Goal: Information Seeking & Learning: Learn about a topic

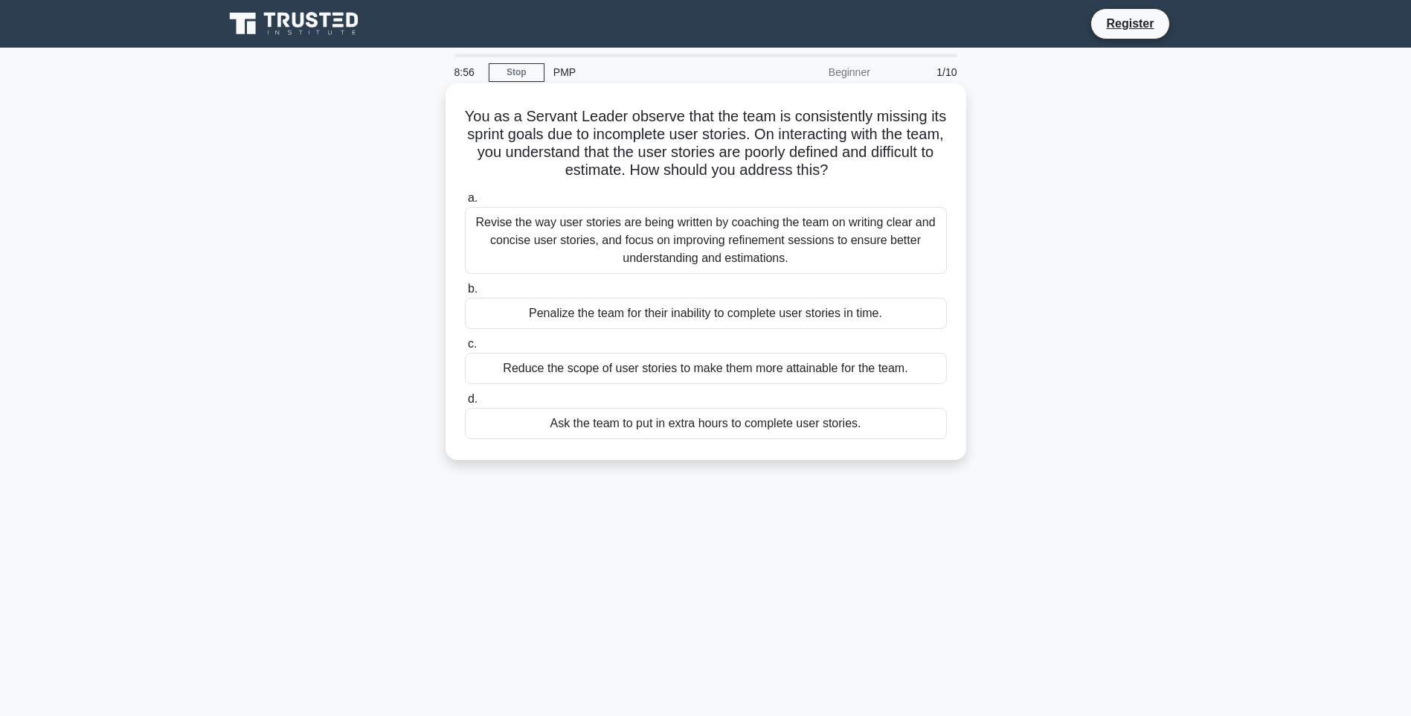
click at [552, 254] on div "Revise the way user stories are being written by coaching the team on writing c…" at bounding box center [706, 240] width 482 height 67
click at [465, 203] on input "a. Revise the way user stories are being written by coaching the team on writin…" at bounding box center [465, 198] width 0 height 10
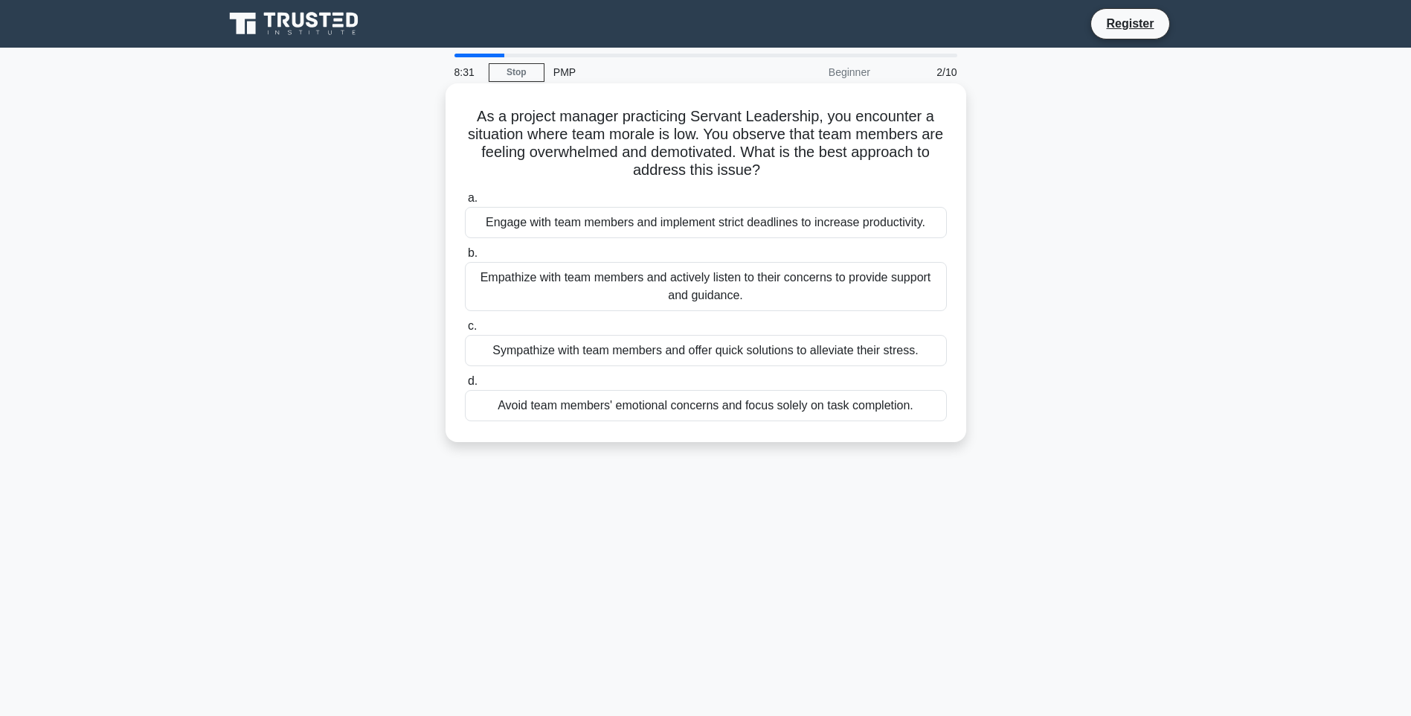
click at [803, 301] on div "Empathize with team members and actively listen to their concerns to provide su…" at bounding box center [706, 286] width 482 height 49
click at [465, 258] on input "b. Empathize with team members and actively listen to their concerns to provide…" at bounding box center [465, 253] width 0 height 10
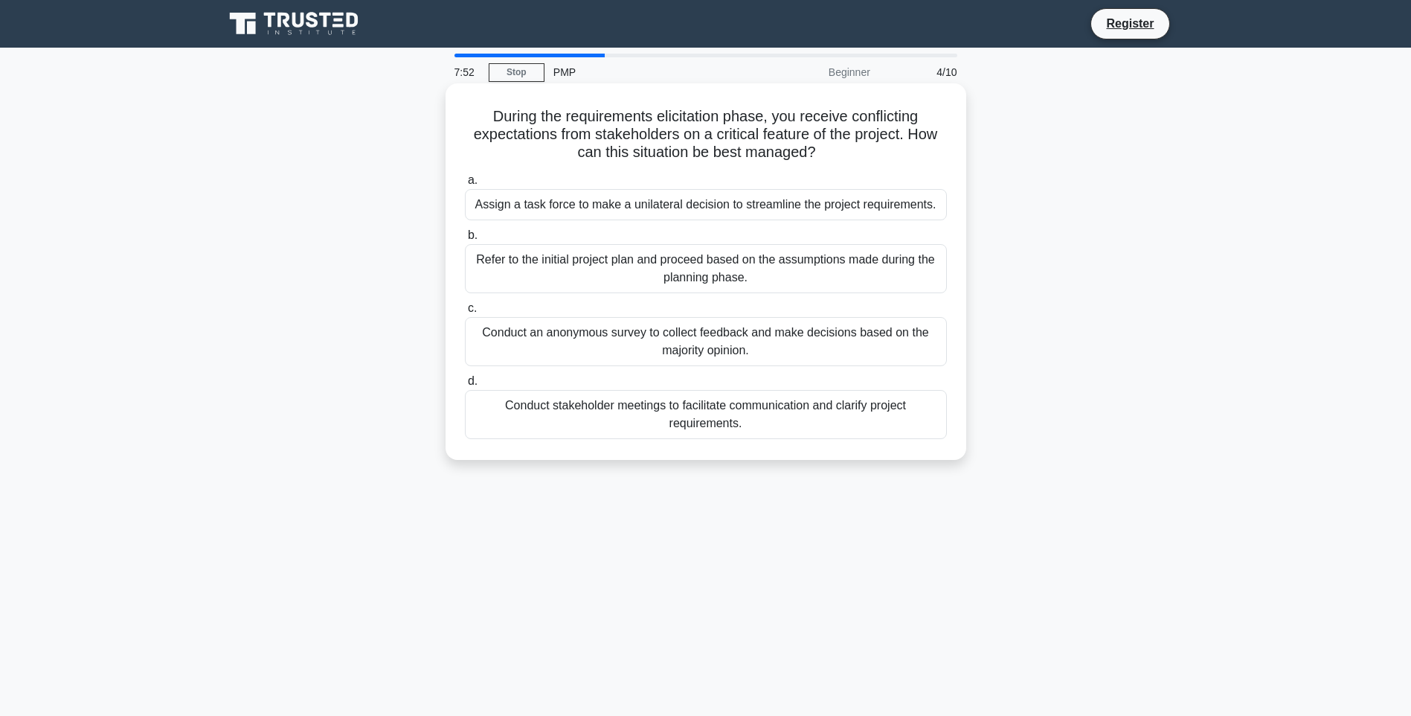
click at [602, 338] on div "Conduct an anonymous survey to collect feedback and make decisions based on the…" at bounding box center [706, 341] width 482 height 49
click at [465, 313] on input "c. Conduct an anonymous survey to collect feedback and make decisions based on …" at bounding box center [465, 308] width 0 height 10
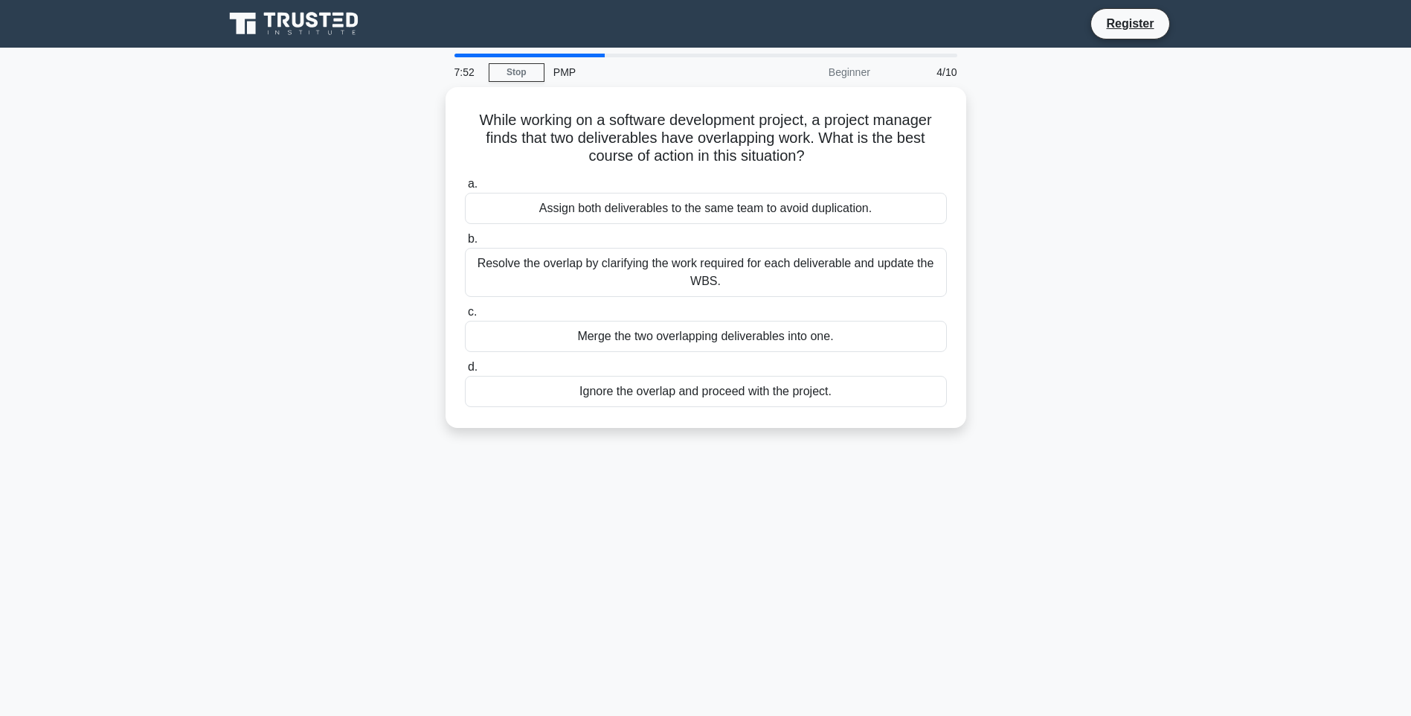
click at [602, 338] on div "Merge the two overlapping deliverables into one." at bounding box center [706, 336] width 482 height 31
click at [465, 317] on input "c. Merge the two overlapping deliverables into one." at bounding box center [465, 312] width 0 height 10
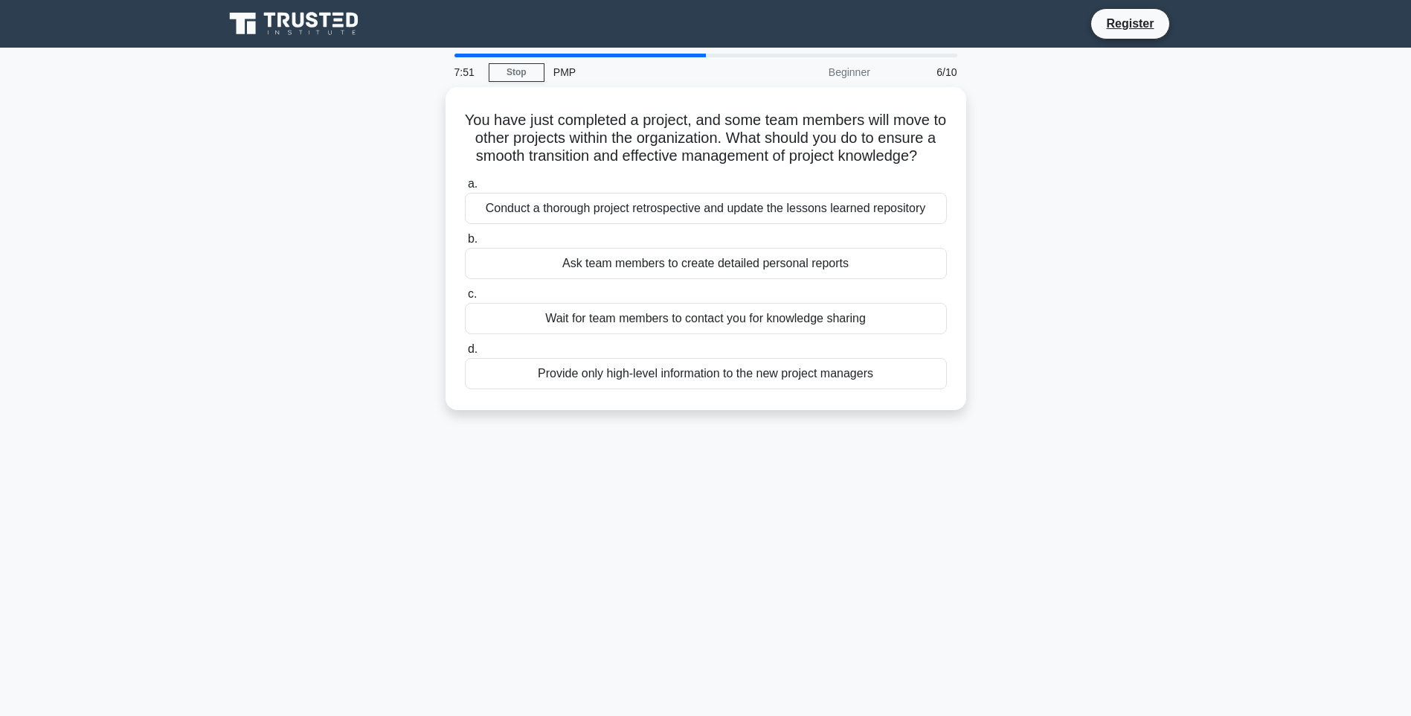
click at [428, 281] on div "You have just completed a project, and some team members will move to other pro…" at bounding box center [706, 257] width 982 height 341
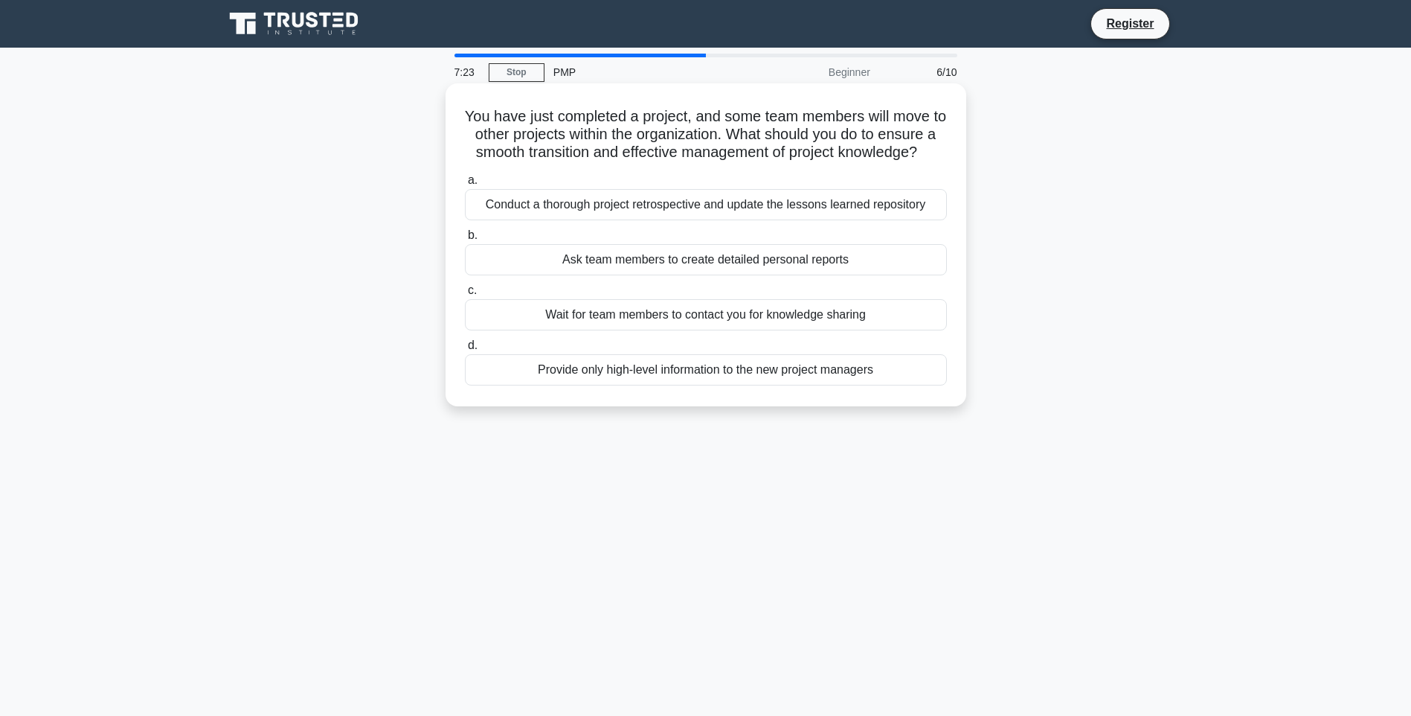
click at [655, 275] on div "Ask team members to create detailed personal reports" at bounding box center [706, 259] width 482 height 31
click at [465, 240] on input "b. Ask team members to create detailed personal reports" at bounding box center [465, 236] width 0 height 10
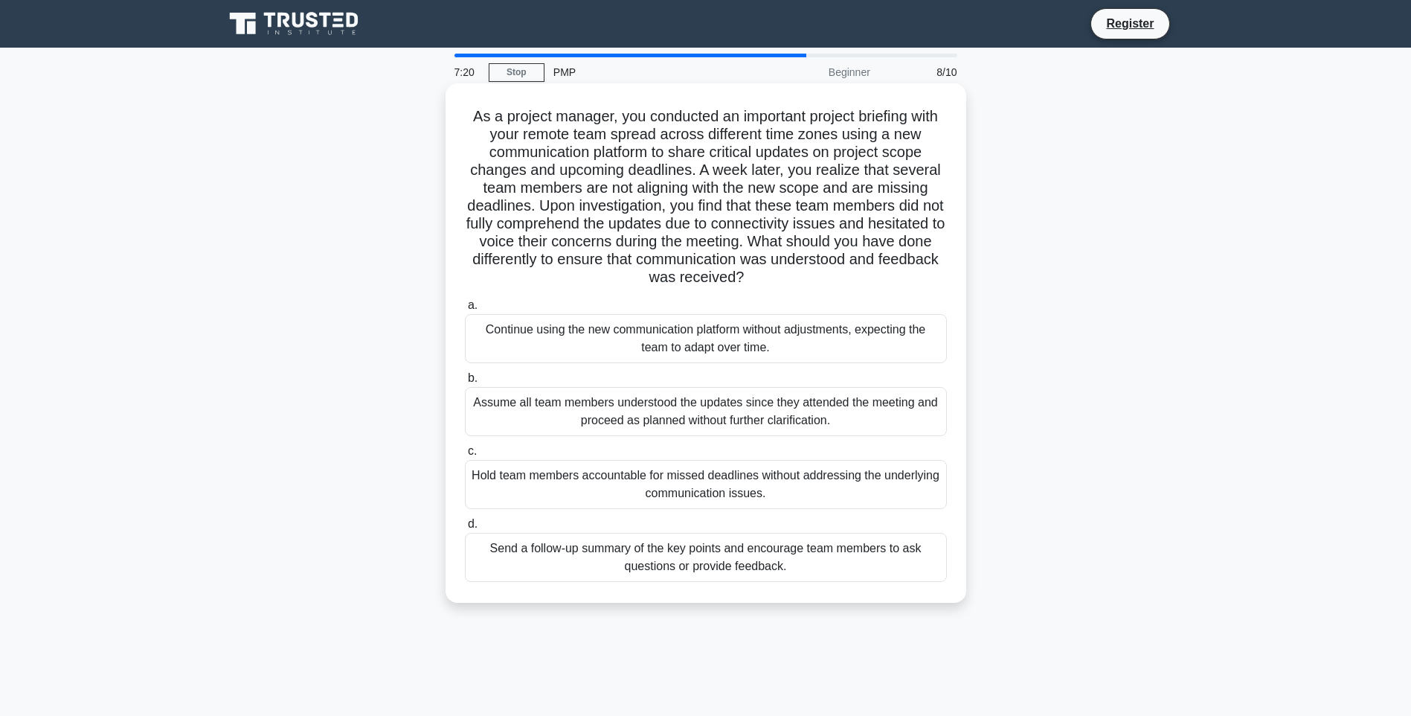
click at [661, 348] on div "Continue using the new communication platform without adjustments, expecting th…" at bounding box center [706, 338] width 482 height 49
click at [465, 310] on input "a. Continue using the new communication platform without adjustments, expecting…" at bounding box center [465, 306] width 0 height 10
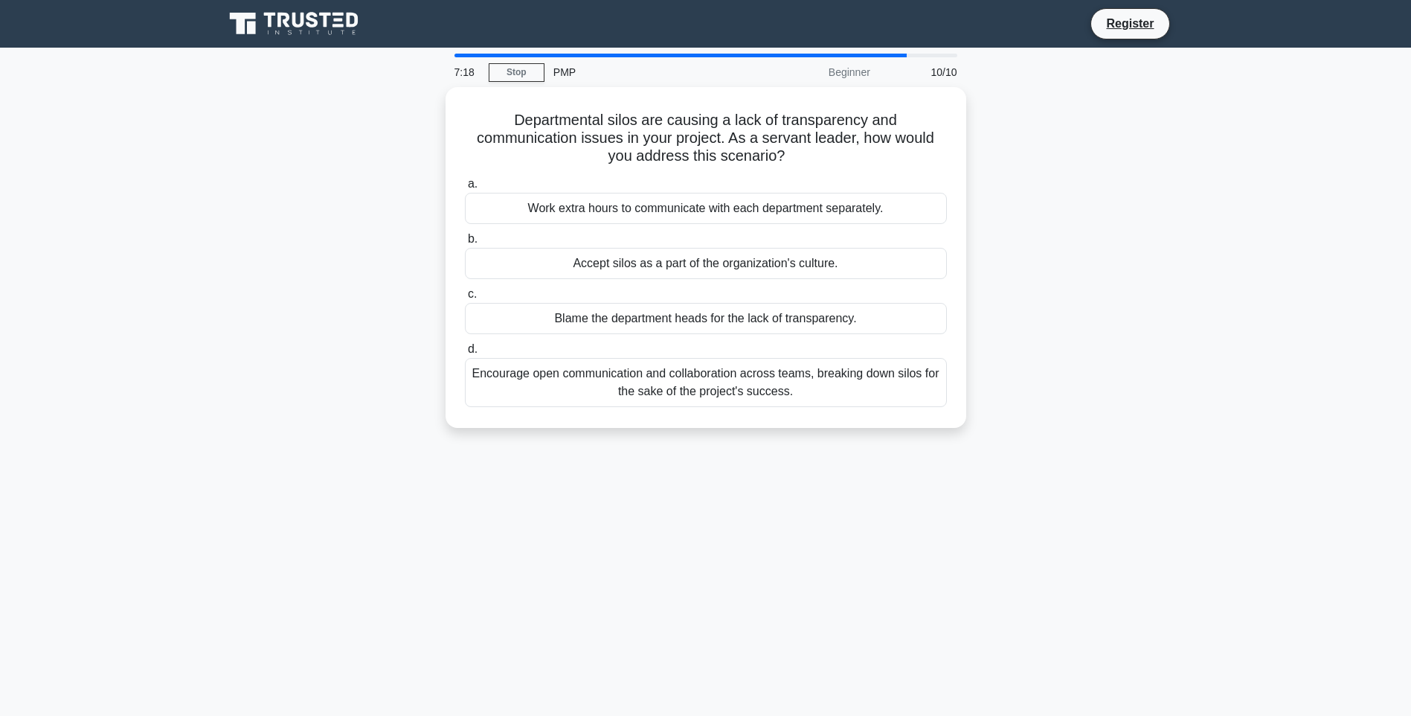
click at [382, 280] on div "Departmental silos are causing a lack of transparency and communication issues …" at bounding box center [706, 266] width 982 height 359
click at [581, 266] on div "Accept silos as a part of the organization's culture." at bounding box center [706, 259] width 482 height 31
click at [465, 240] on input "b. Accept silos as a part of the organization's culture." at bounding box center [465, 236] width 0 height 10
